Goal: Task Accomplishment & Management: Complete application form

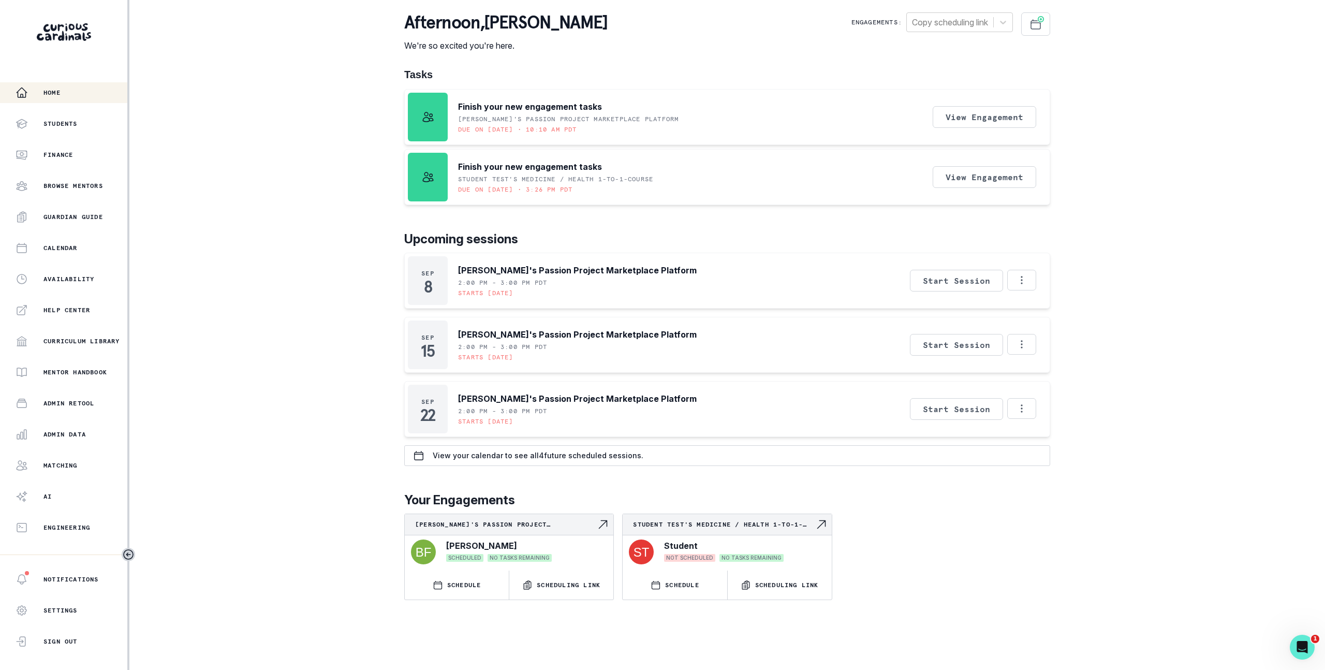
click at [1125, 270] on div "Home Students Finance Browse Mentors Guardian Guide Calendar Availability Help …" at bounding box center [662, 335] width 1325 height 670
click at [257, 393] on div "Home Students Finance Browse Mentors Guardian Guide Calendar Availability Help …" at bounding box center [662, 335] width 1325 height 670
click at [51, 427] on button "Admin Data" at bounding box center [63, 434] width 127 height 21
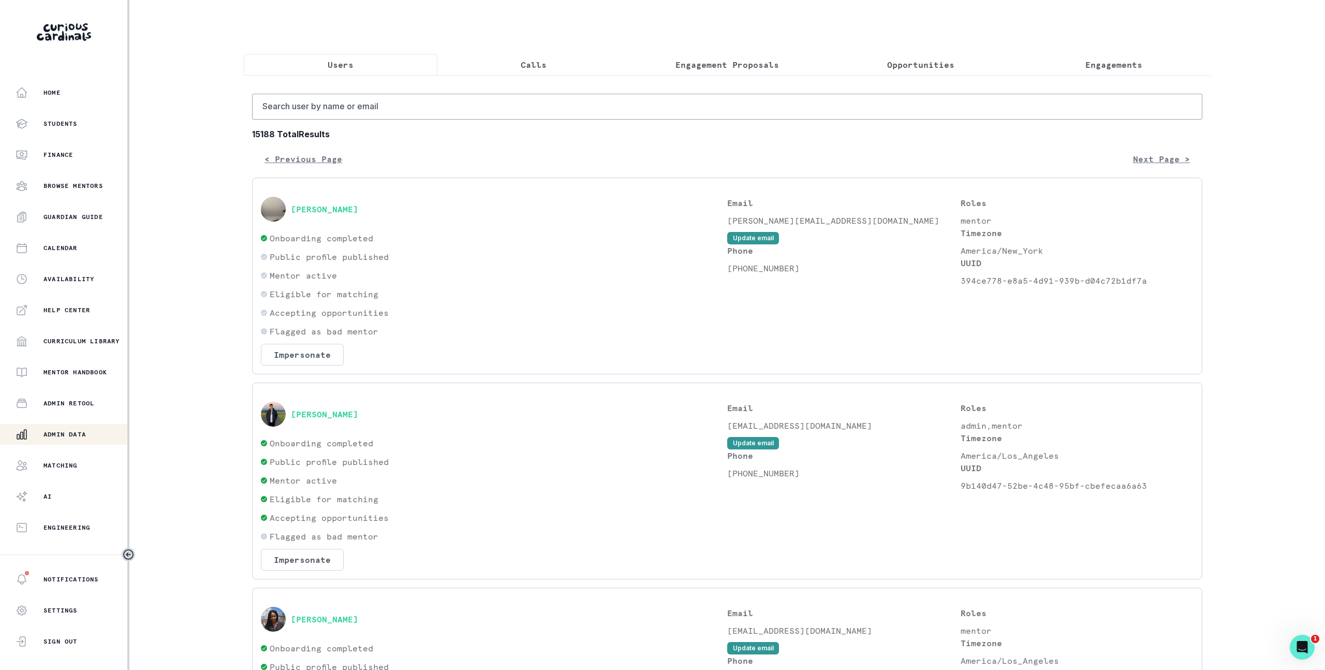
click at [748, 64] on p "Engagement Proposals" at bounding box center [726, 64] width 103 height 12
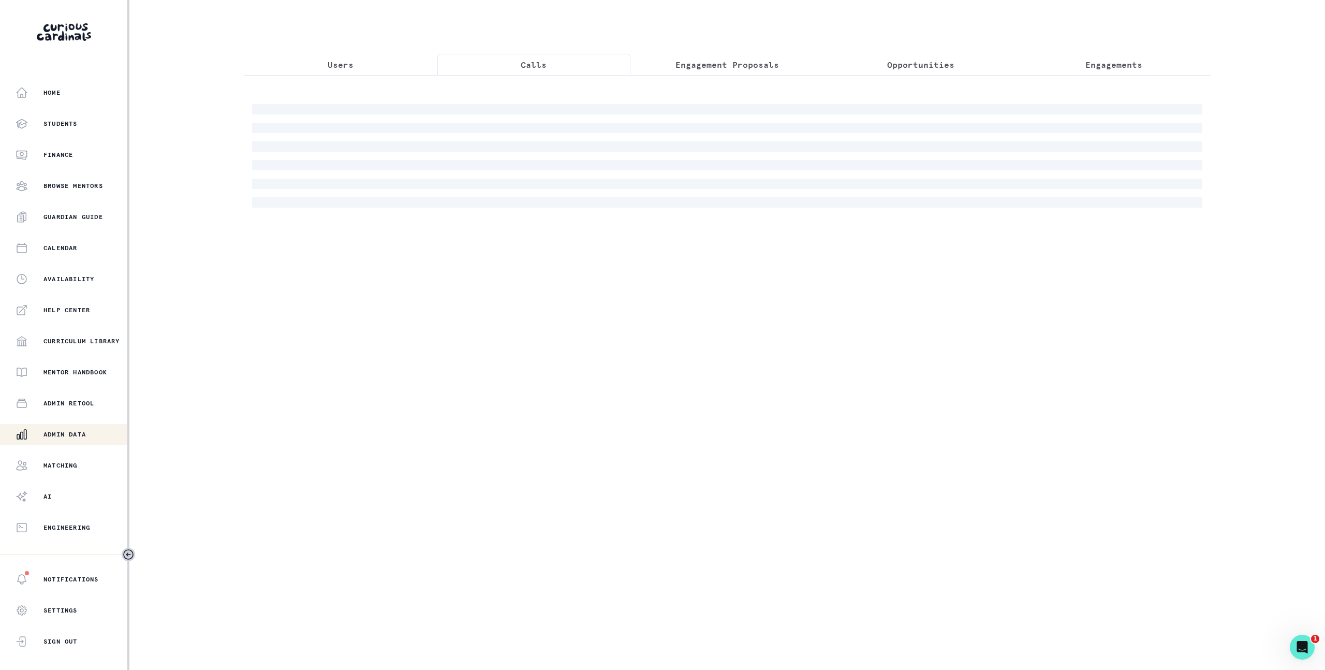
click at [579, 57] on button "Calls" at bounding box center [534, 65] width 194 height 22
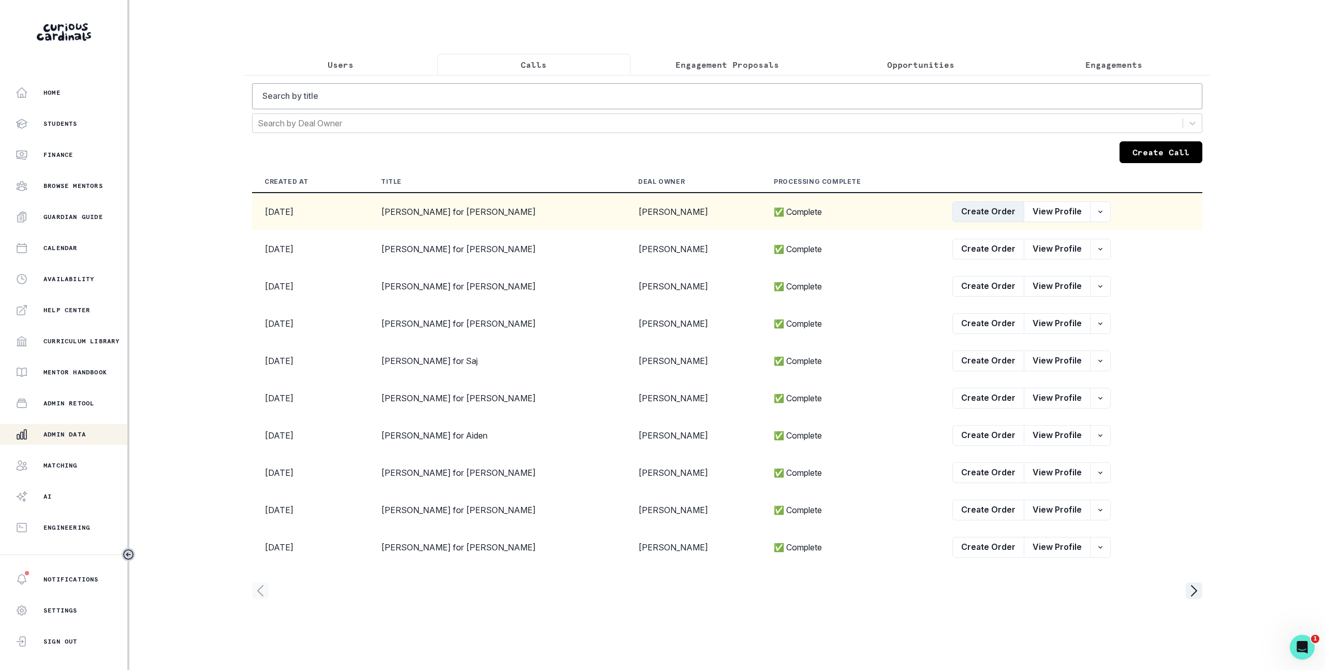
click at [977, 216] on button "Create Order" at bounding box center [988, 211] width 72 height 21
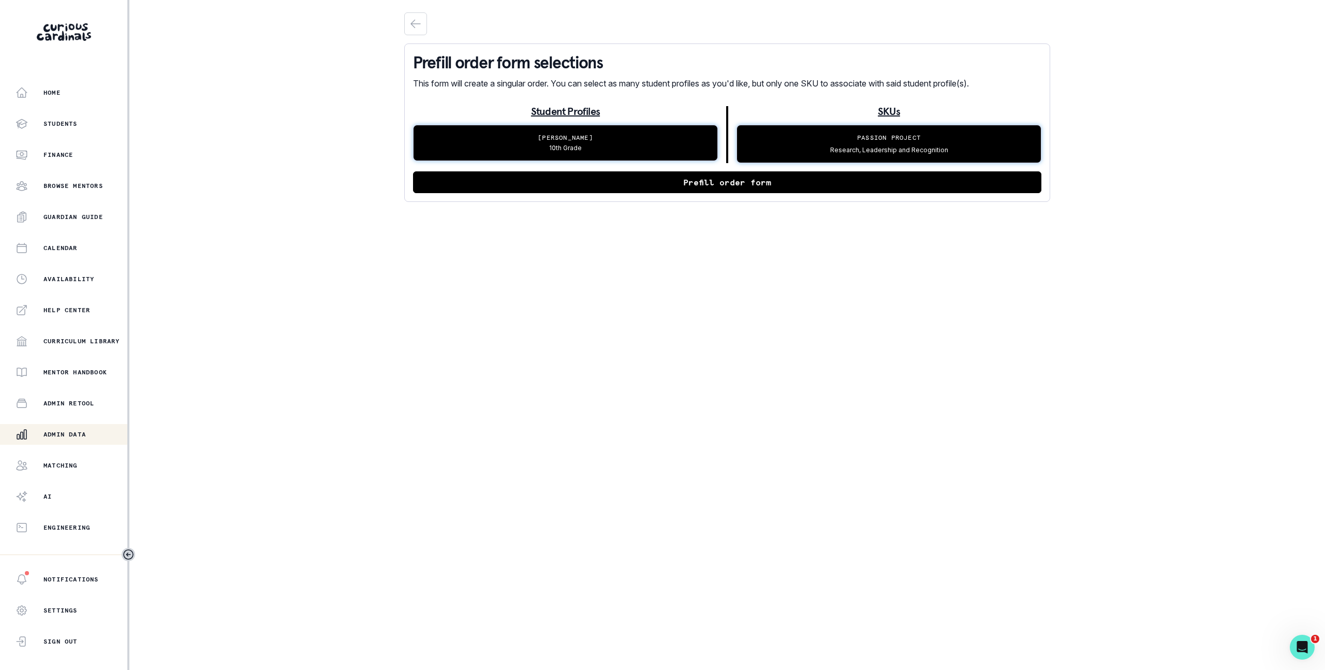
click at [663, 187] on button "Prefill order form" at bounding box center [727, 182] width 628 height 22
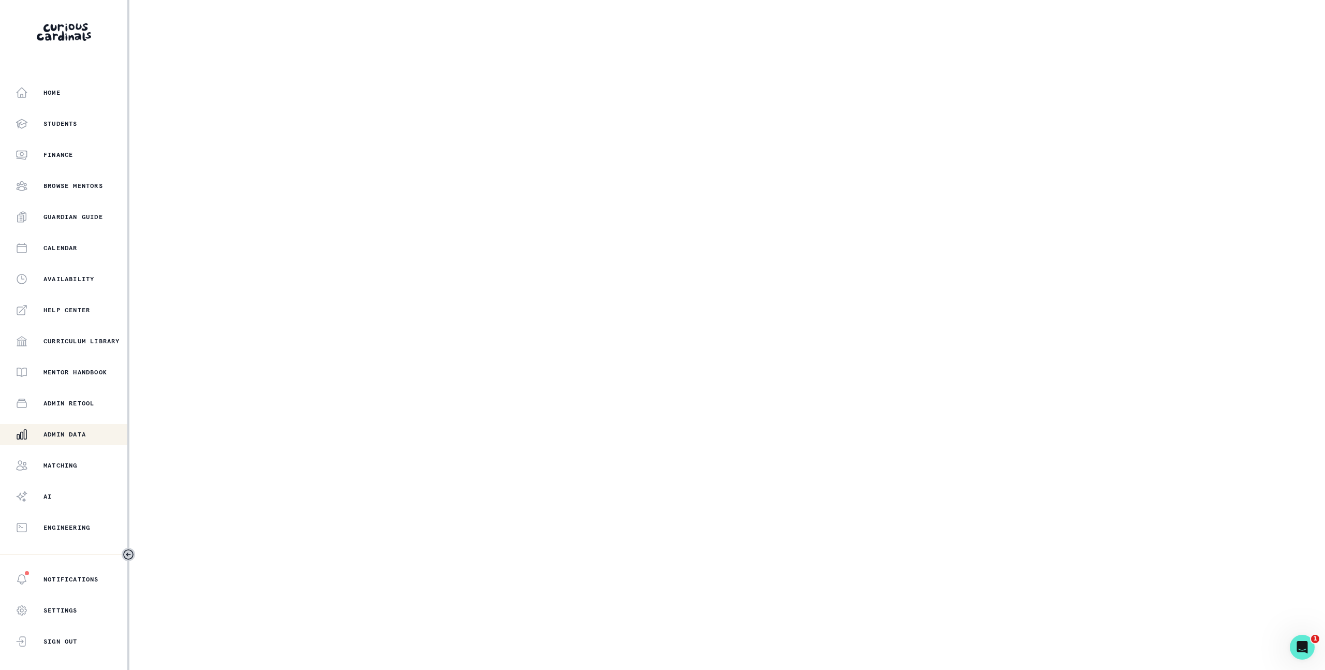
select select "2e0e0867-17d0-41a8-92b9-7b446b3bc83e"
select select "519877f8-d88f-48d5-b35a-d9ce14346d72"
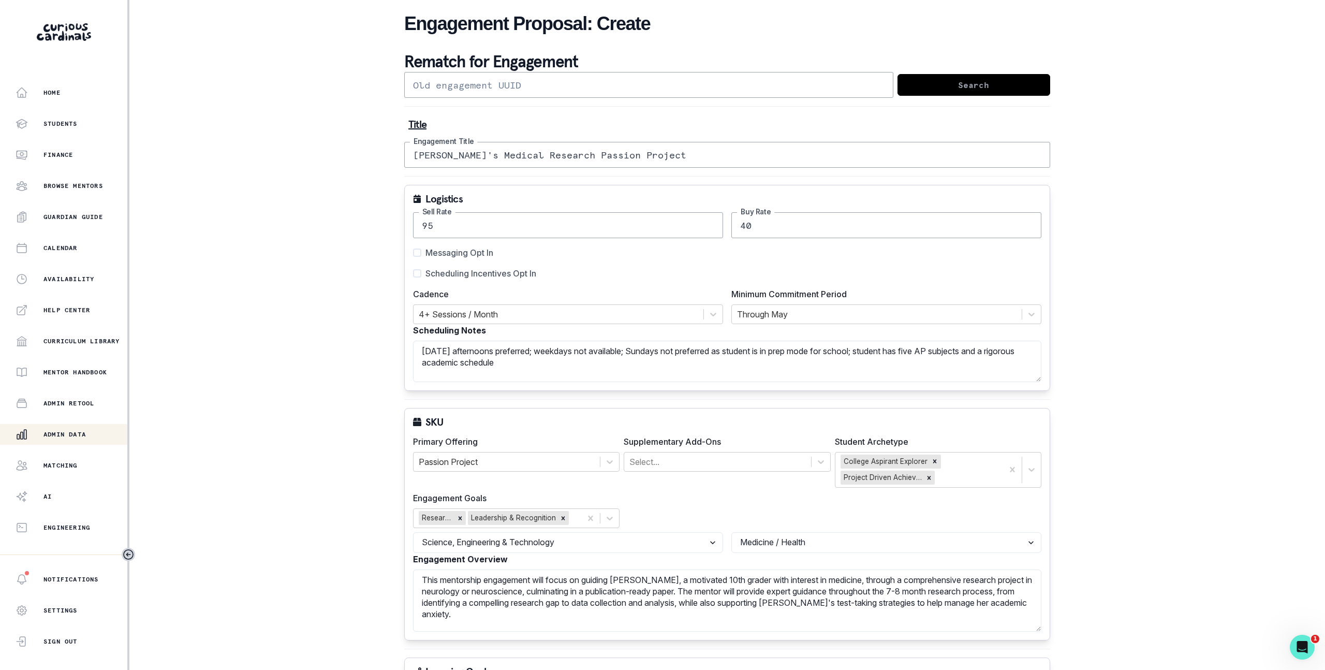
click at [660, 158] on input "[PERSON_NAME]'s Medical Research Passion Project" at bounding box center [727, 155] width 646 height 26
click at [660, 157] on input "[PERSON_NAME]'s Medical Research Passion Project" at bounding box center [727, 155] width 646 height 26
click at [84, 438] on p "Admin Data" at bounding box center [64, 434] width 42 height 8
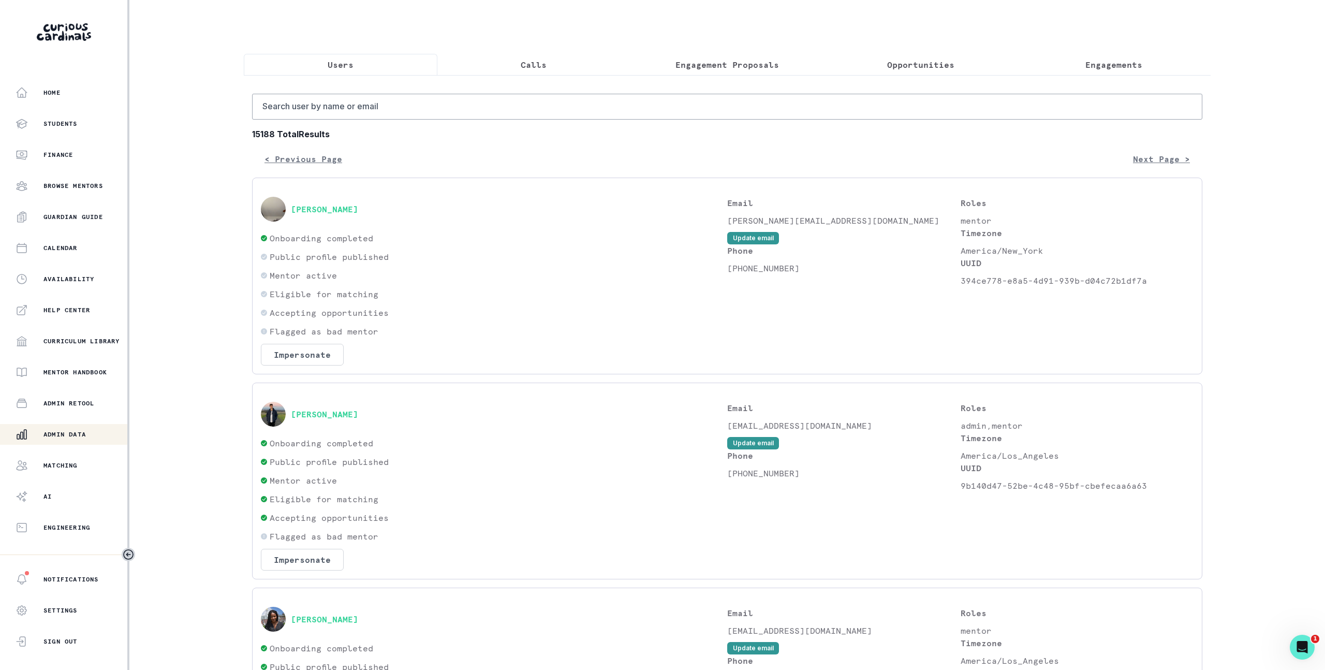
click at [733, 69] on p "Engagement Proposals" at bounding box center [726, 64] width 103 height 12
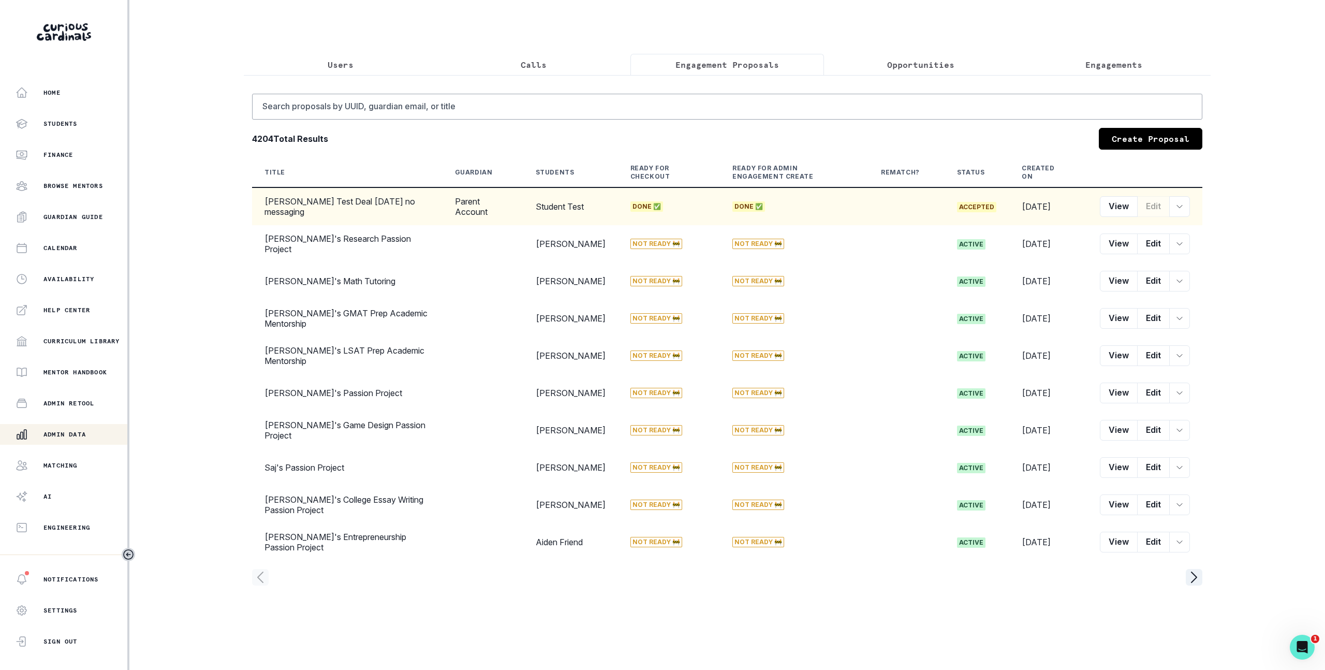
click at [294, 205] on td "[PERSON_NAME] Test Deal [DATE] no messaging" at bounding box center [347, 206] width 190 height 38
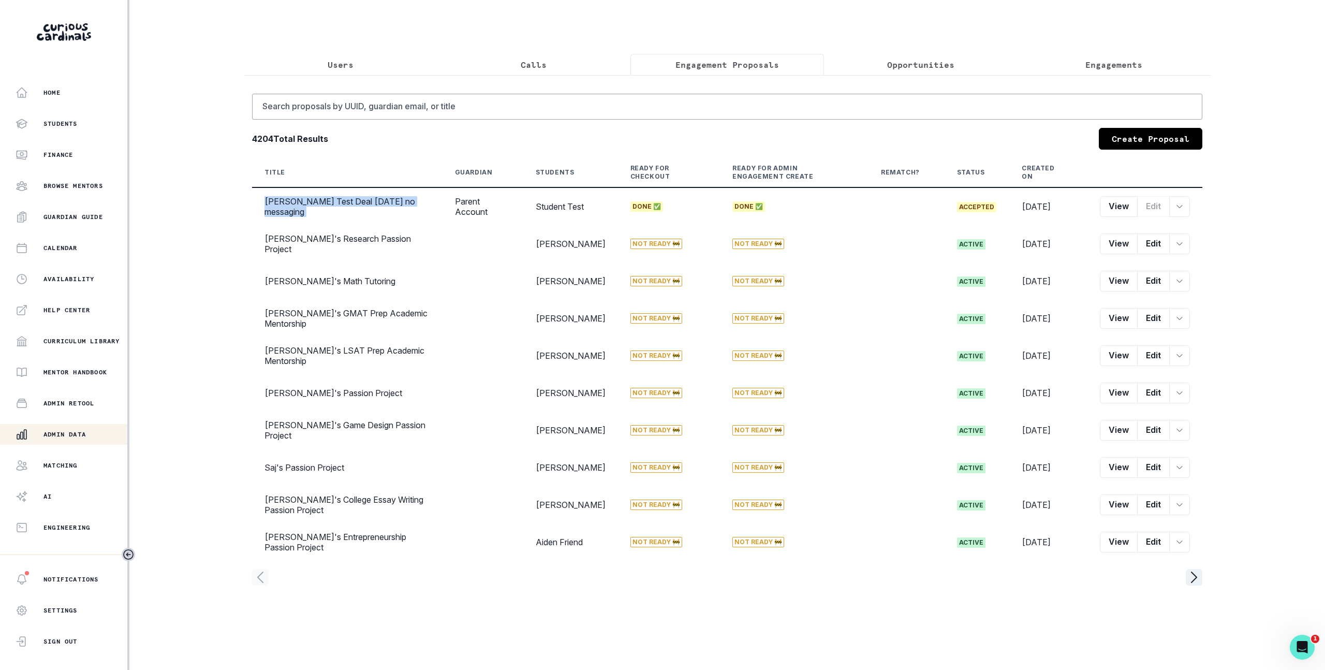
copy td "[PERSON_NAME] Test Deal [DATE] no messaging"
click at [217, 207] on div "Home Students Finance Browse Mentors Guardian Guide Calendar Availability Help …" at bounding box center [662, 335] width 1325 height 670
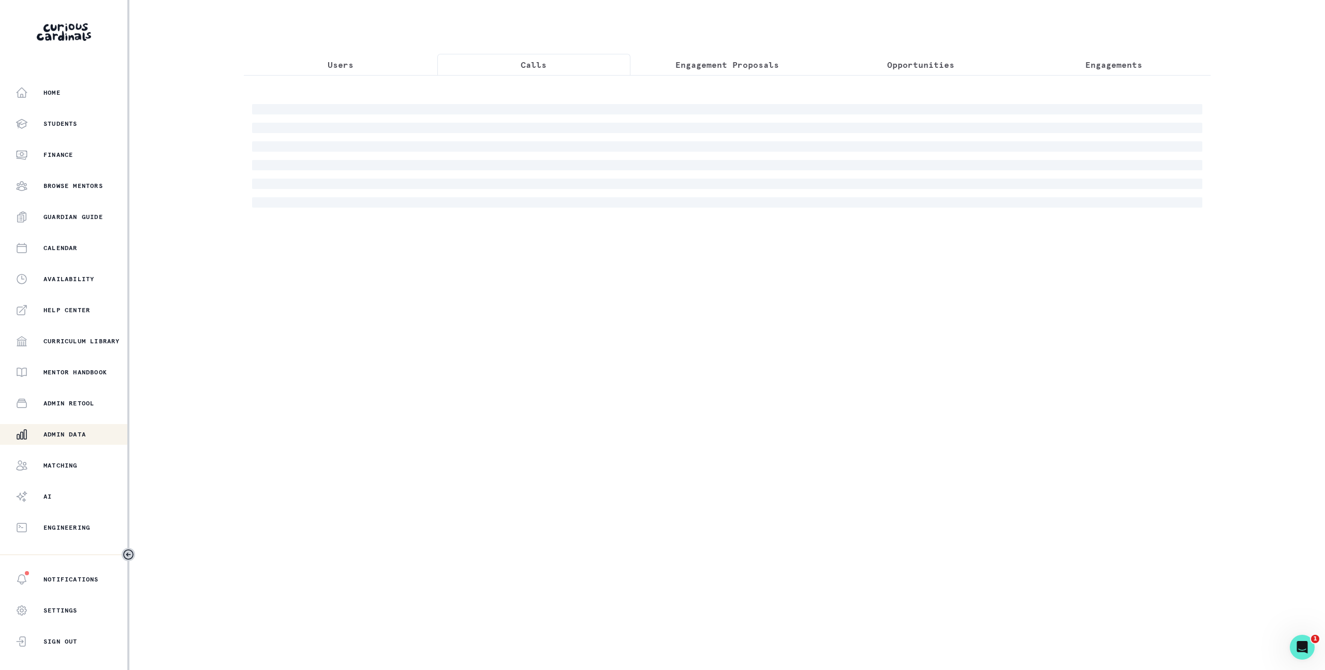
click at [540, 56] on button "Calls" at bounding box center [534, 65] width 194 height 22
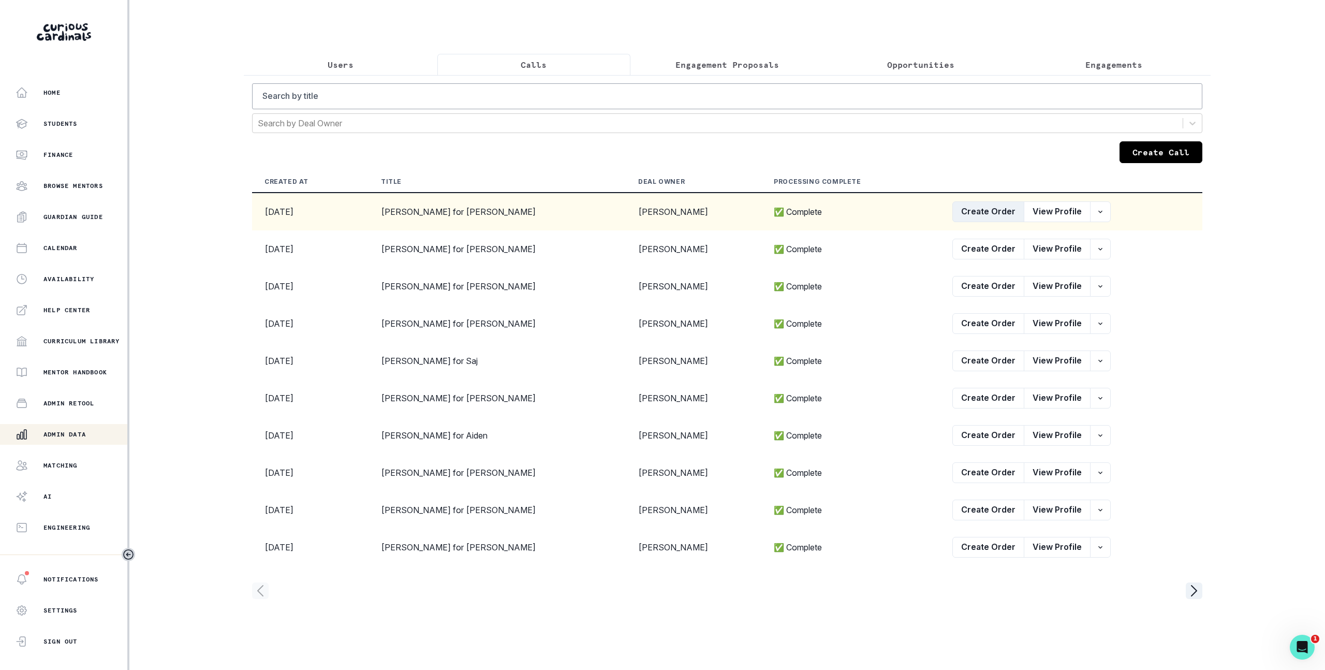
click at [959, 213] on button "Create Order" at bounding box center [988, 211] width 72 height 21
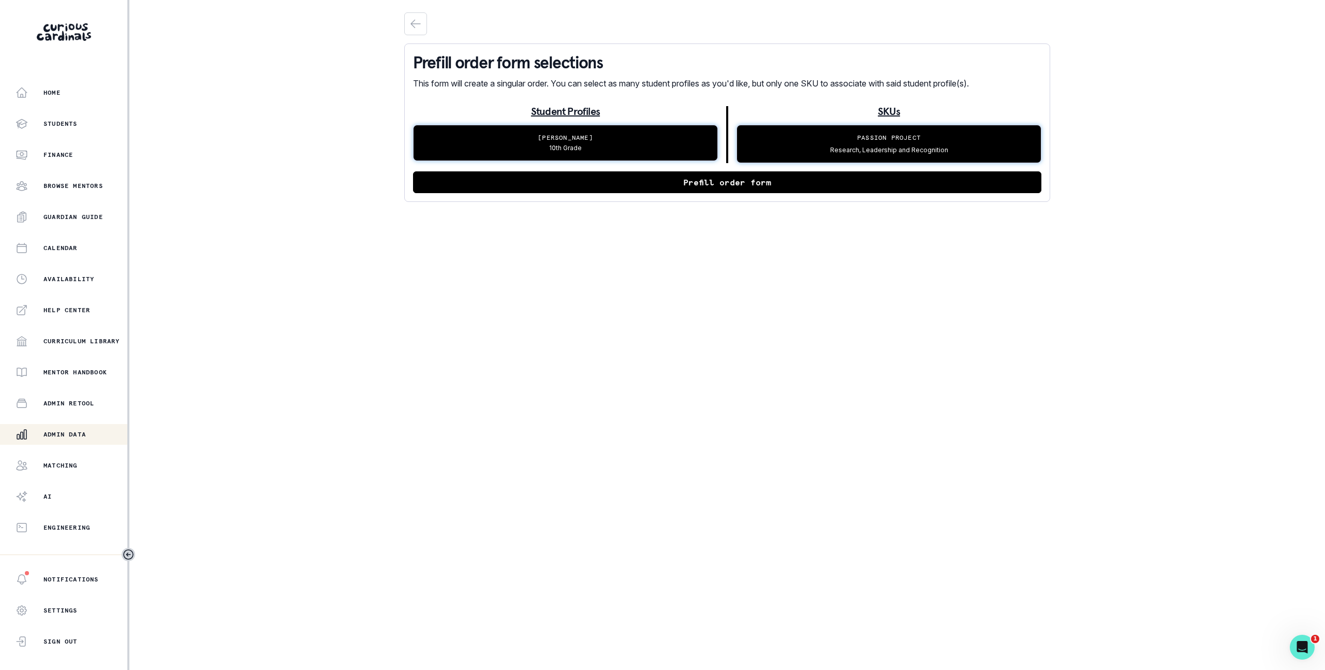
click at [902, 194] on div "Prefill order form selections This form will create a singular order. You can s…" at bounding box center [727, 122] width 646 height 158
click at [902, 184] on button "Prefill order form" at bounding box center [727, 182] width 628 height 22
select select "2e0e0867-17d0-41a8-92b9-7b446b3bc83e"
select select "519877f8-d88f-48d5-b35a-d9ce14346d72"
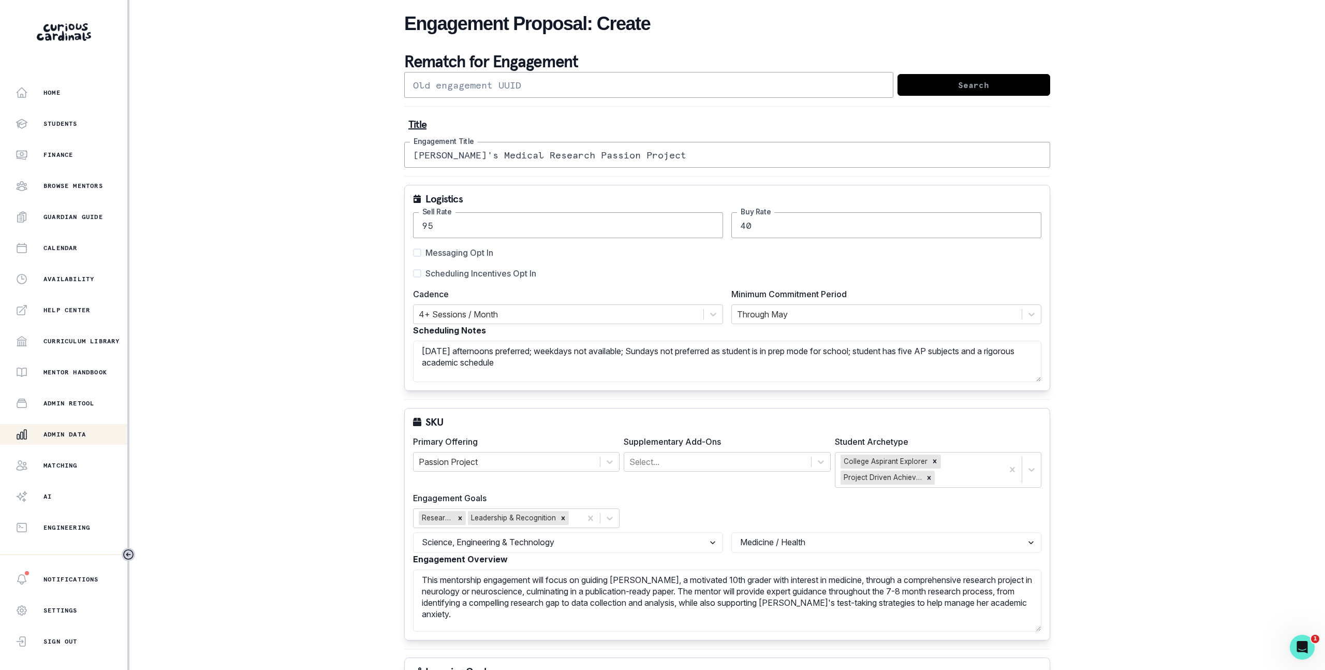
click at [810, 157] on input "[PERSON_NAME]'s Medical Research Passion Project" at bounding box center [727, 155] width 646 height 26
paste input "[PERSON_NAME] Test Deal [DATE] no messaging"
click at [455, 255] on span "Messaging Opt In" at bounding box center [459, 252] width 68 height 12
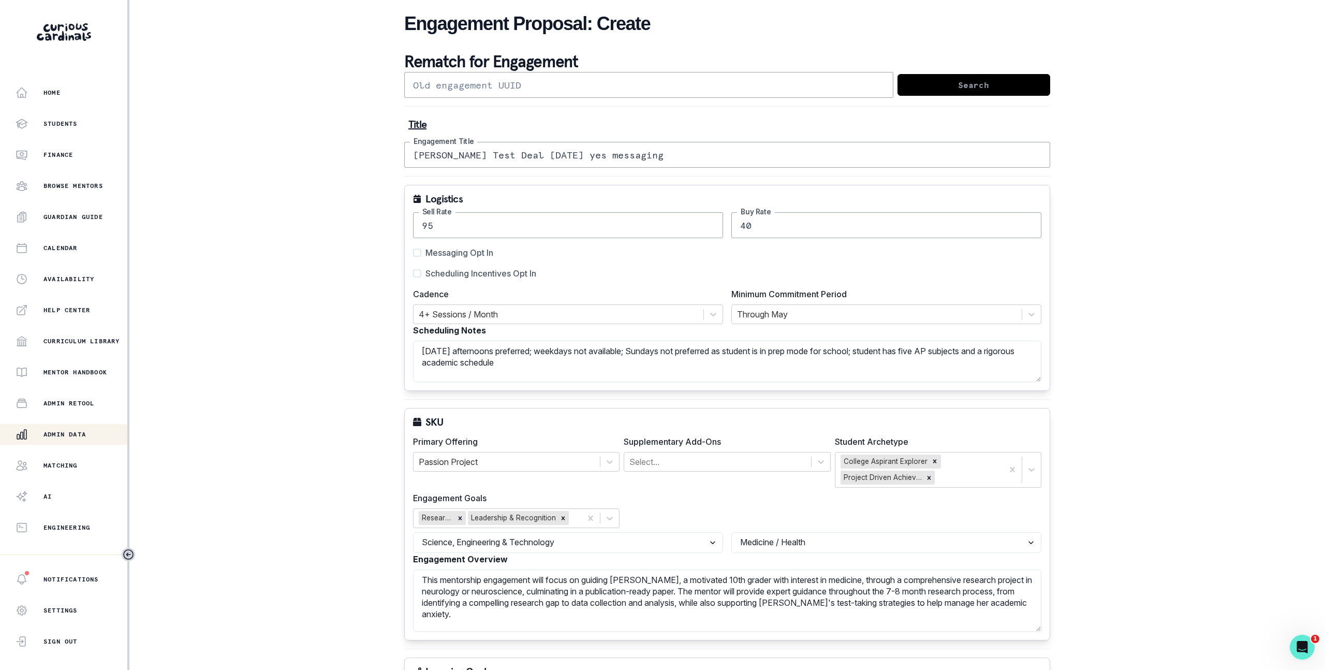
type input "[PERSON_NAME] Test Deal [DATE] yes messaging"
click at [413, 253] on input "Messaging Opt In" at bounding box center [412, 253] width 1 height 1
checkbox input "true"
click at [328, 283] on div "Home Students Finance Browse Mentors Guardian Guide Calendar Availability Help …" at bounding box center [662, 335] width 1325 height 670
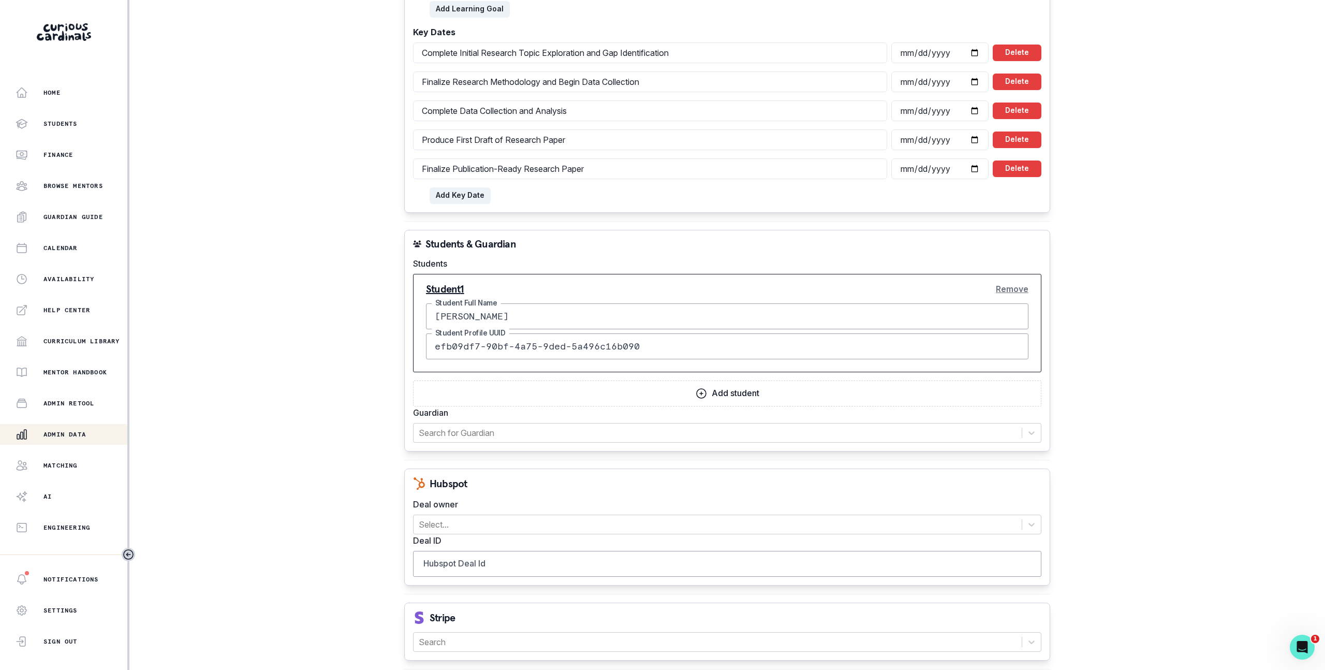
scroll to position [892, 0]
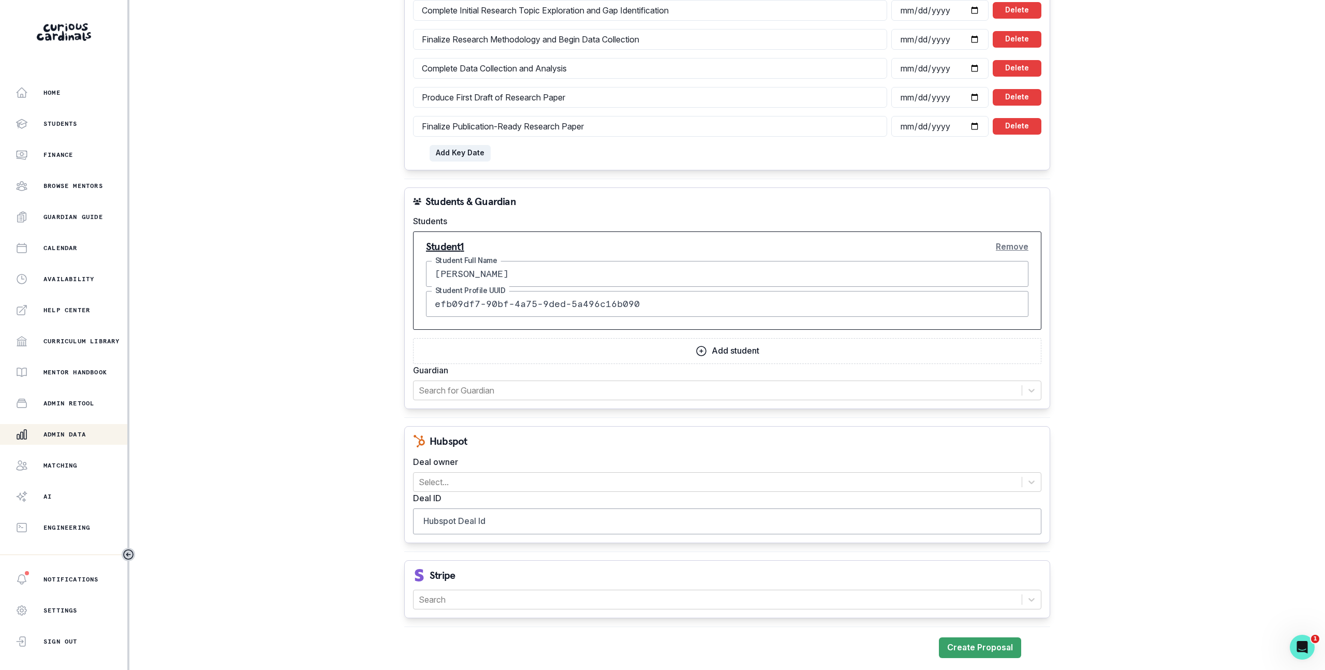
click at [1012, 246] on button "Remove" at bounding box center [1012, 246] width 33 height 21
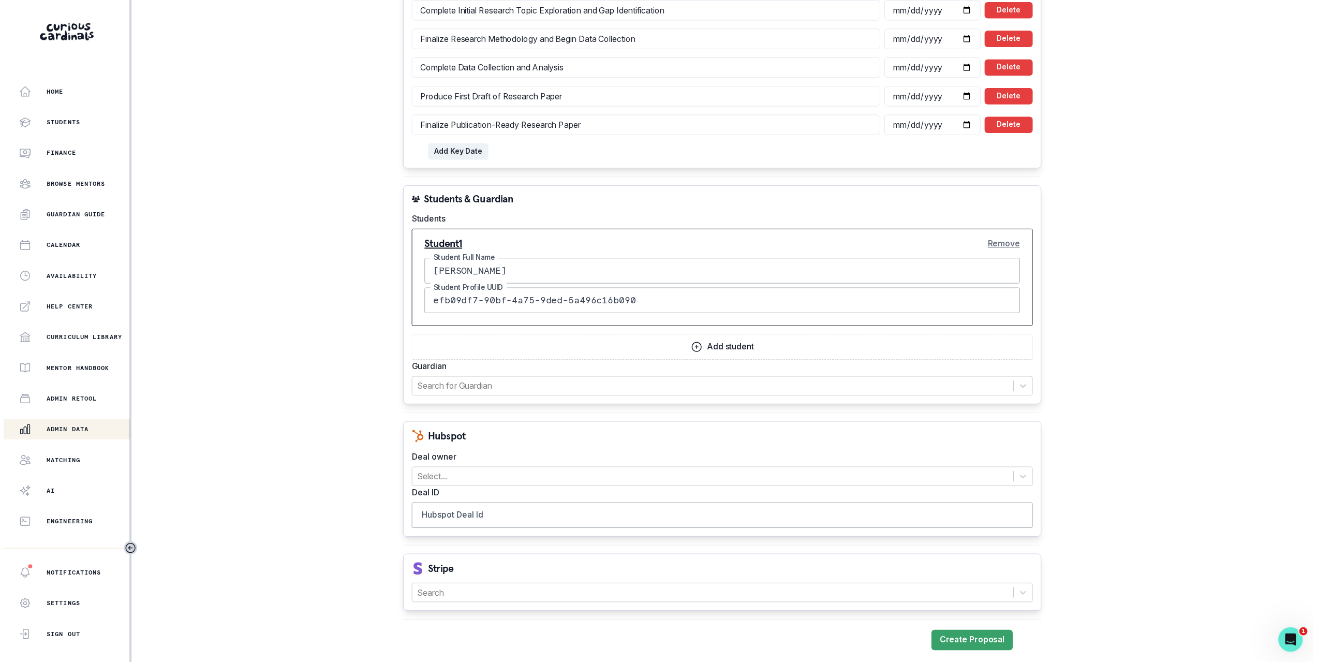
scroll to position [785, 0]
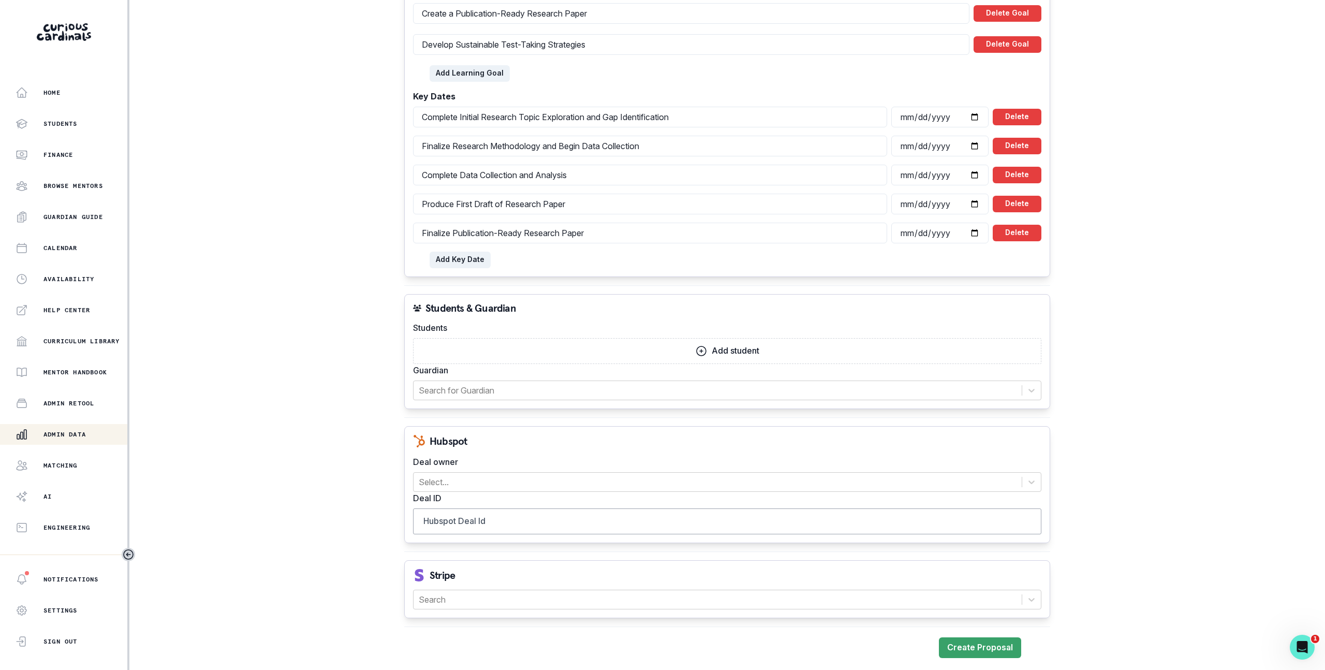
click at [720, 341] on button "Add student" at bounding box center [727, 351] width 628 height 26
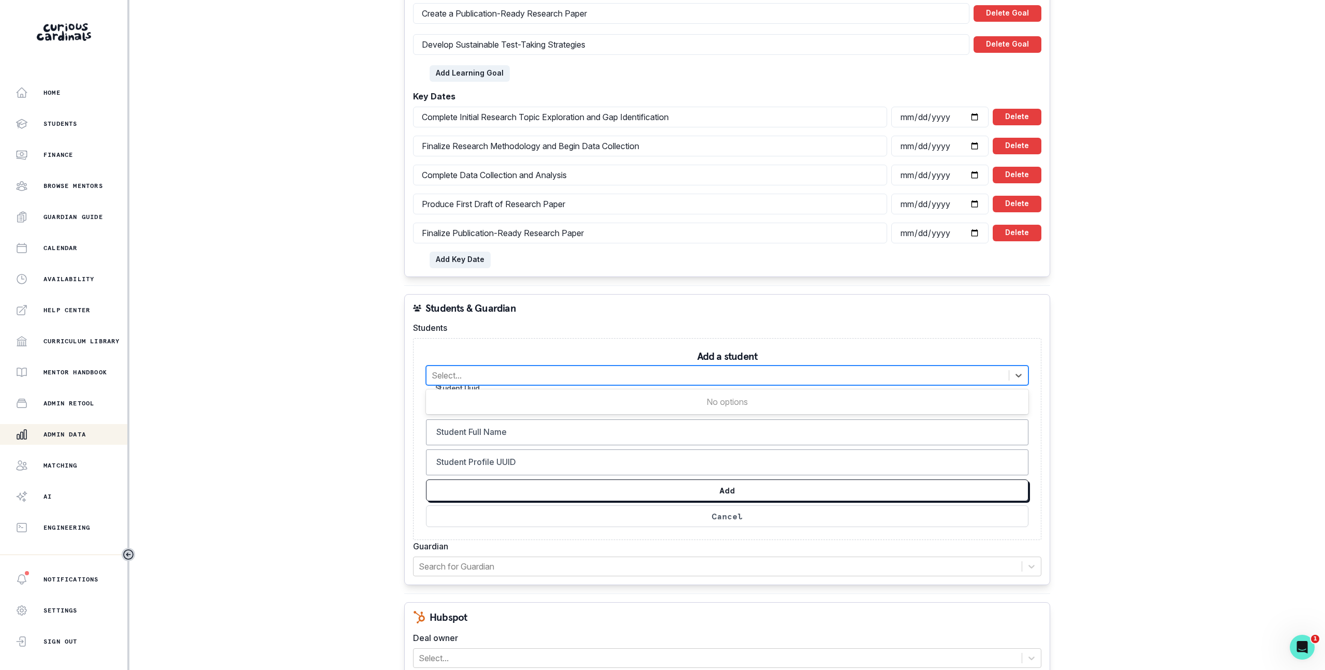
click at [694, 370] on div at bounding box center [718, 375] width 572 height 14
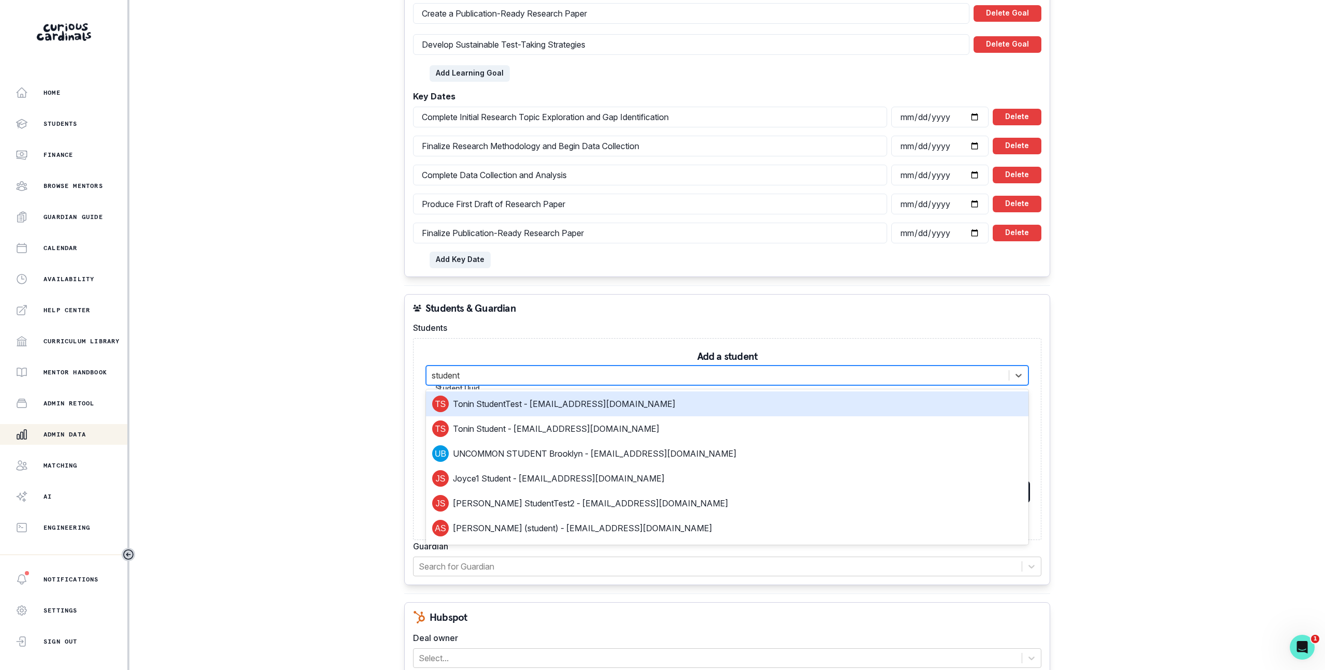
type input "student"
click at [288, 156] on div "Home Students Finance Browse Mentors Guardian Guide Calendar Availability Help …" at bounding box center [662, 335] width 1325 height 670
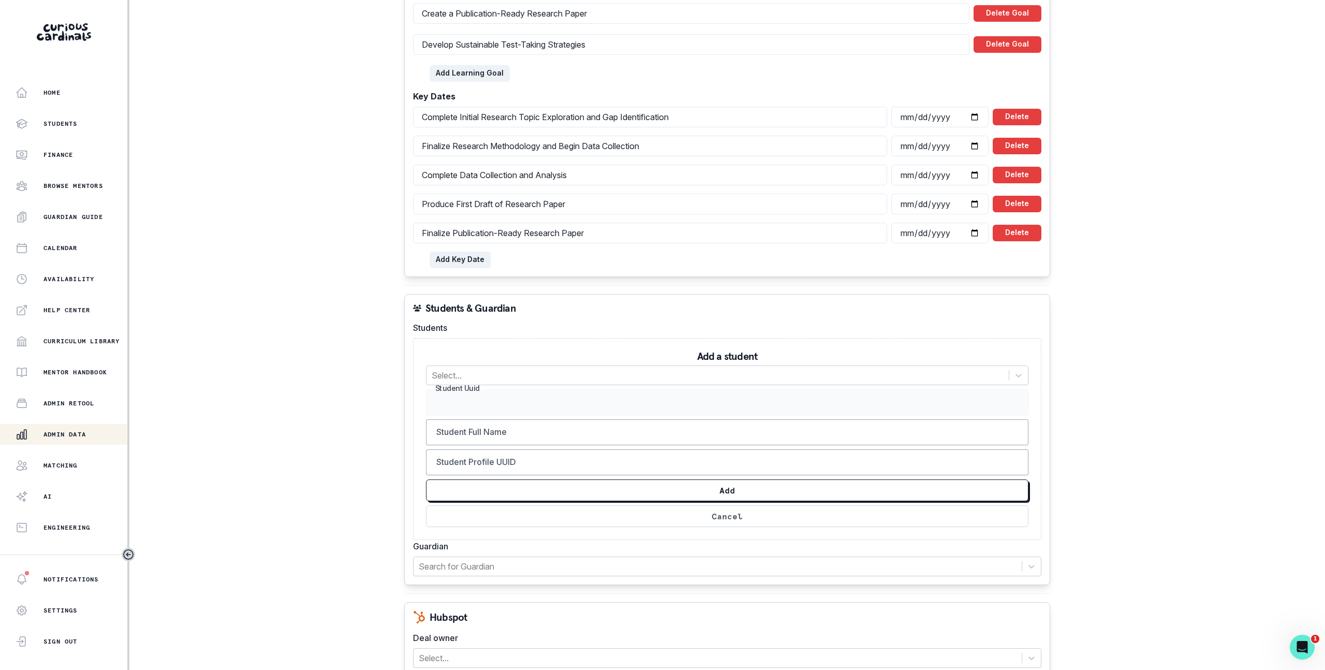
click at [293, 87] on div "Home Students Finance Browse Mentors Guardian Guide Calendar Availability Help …" at bounding box center [662, 335] width 1325 height 670
click at [90, 95] on div "Home" at bounding box center [72, 92] width 112 height 12
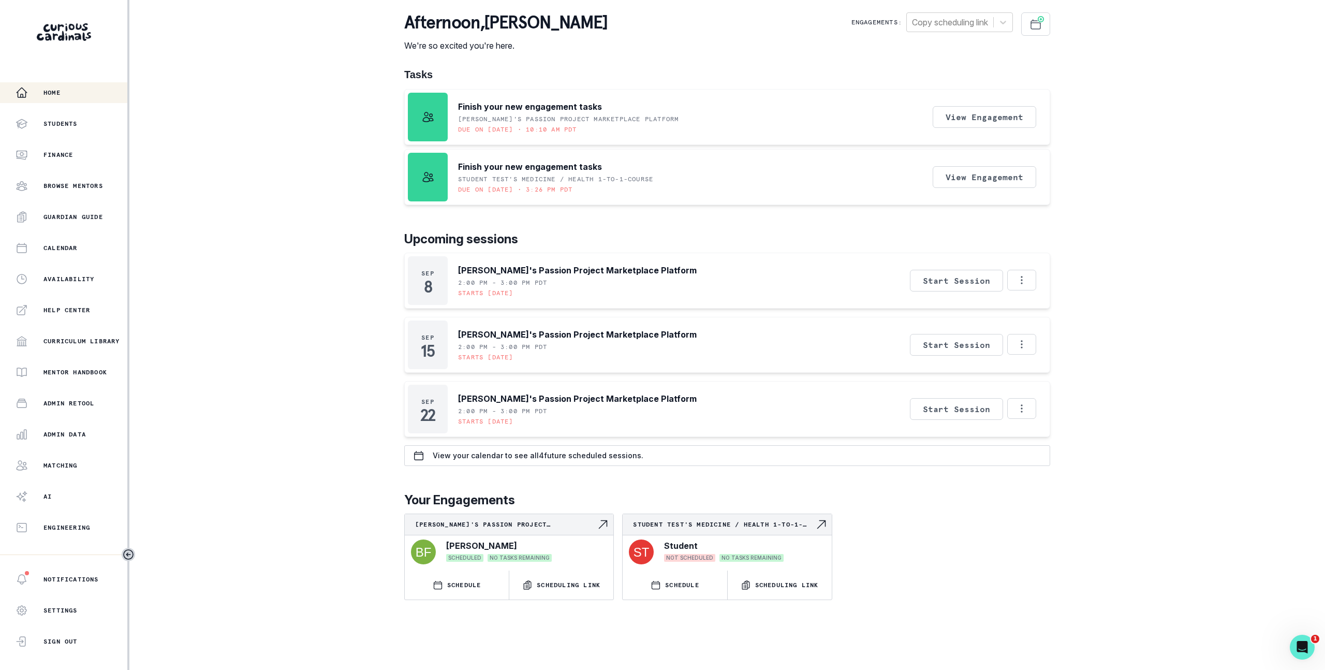
click at [282, 44] on div "Home Students Finance Browse Mentors Guardian Guide Calendar Availability Help …" at bounding box center [662, 335] width 1325 height 670
click at [64, 433] on p "Admin Data" at bounding box center [64, 434] width 42 height 8
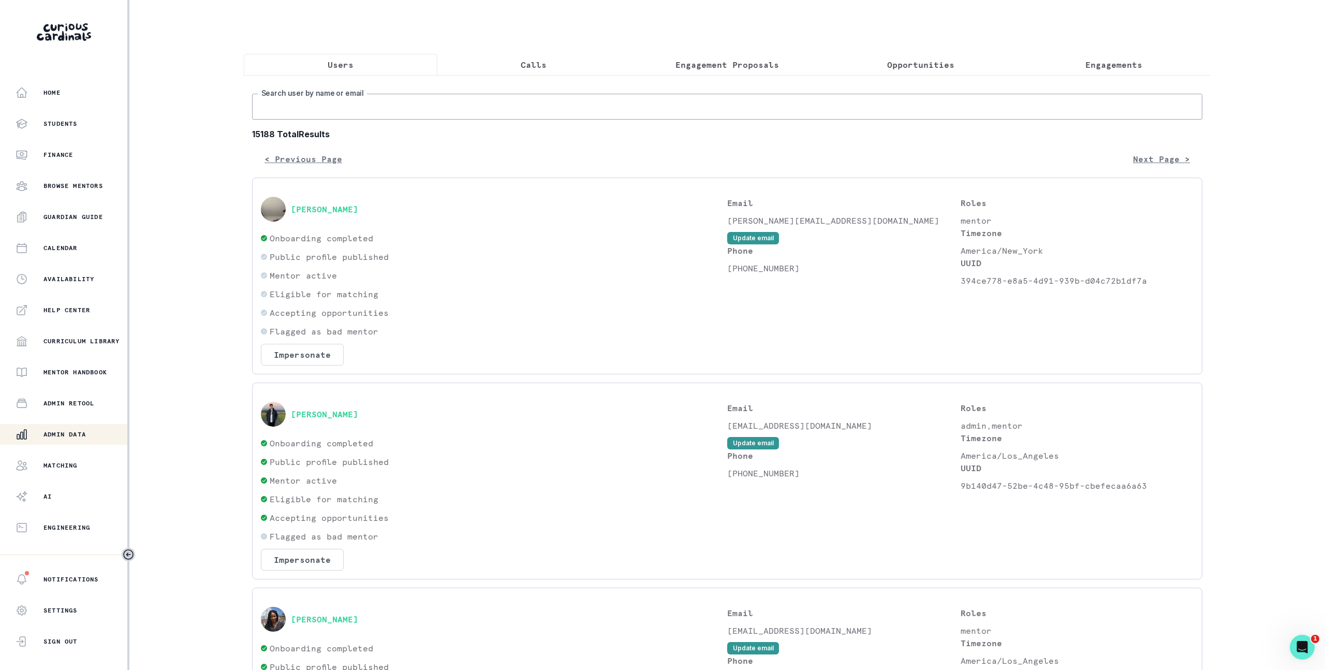
click at [370, 120] on input "Search user by name or email" at bounding box center [727, 107] width 950 height 26
type input "parent@cur"
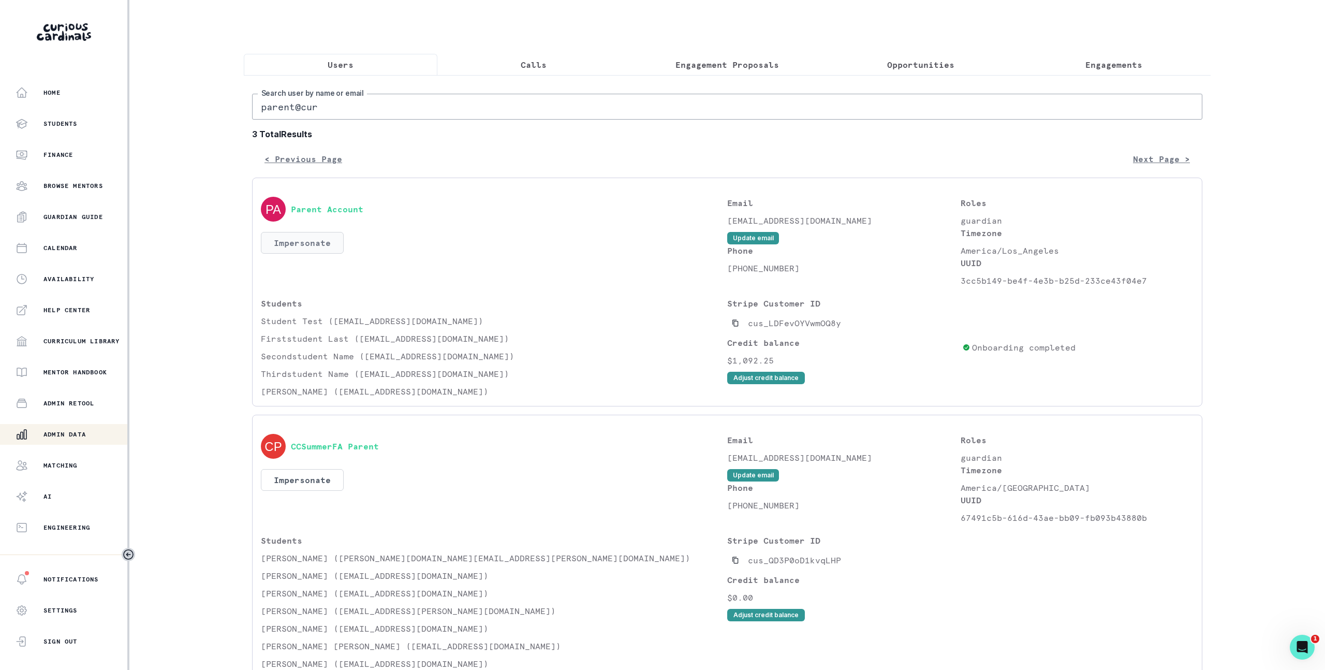
click at [318, 253] on button "Impersonate" at bounding box center [302, 243] width 83 height 22
click at [368, 348] on button "Impersonate" at bounding box center [344, 347] width 68 height 21
